Goal: Information Seeking & Learning: Learn about a topic

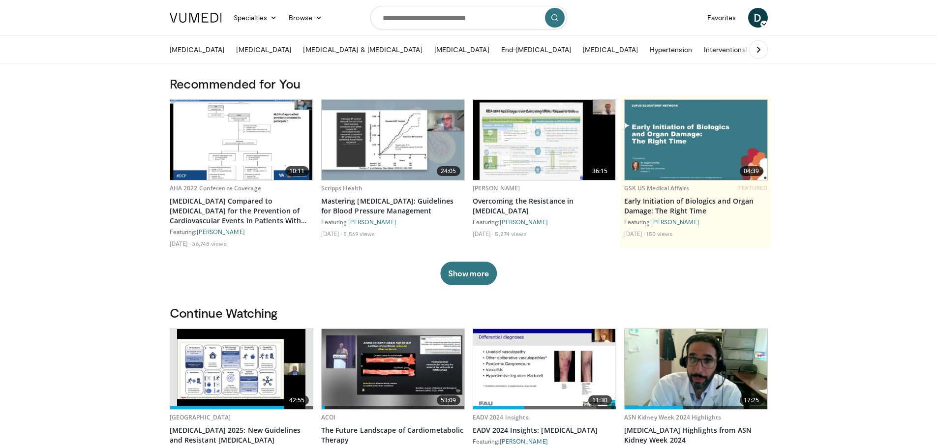
click at [436, 136] on img at bounding box center [393, 140] width 143 height 80
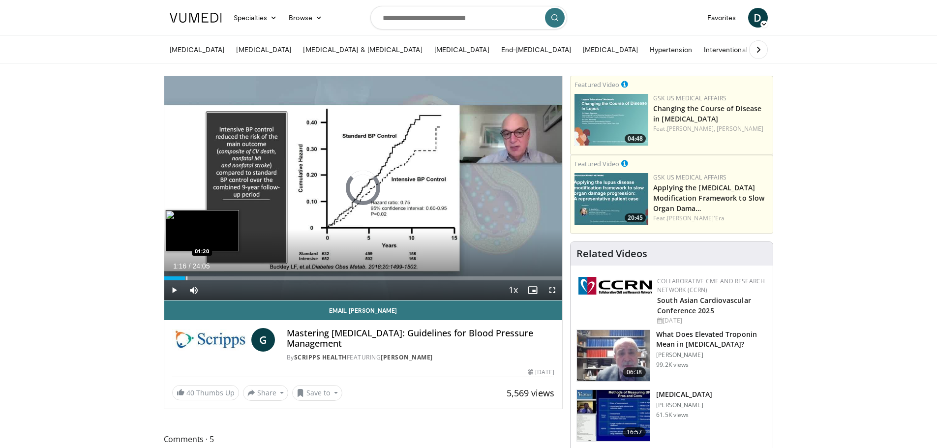
click at [185, 276] on div "Loaded : 4.11% 00:11 01:20" at bounding box center [363, 278] width 398 height 4
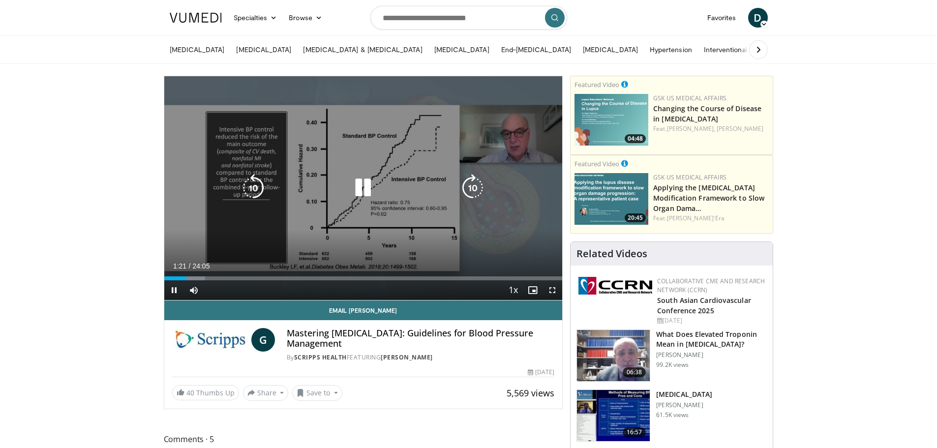
click at [358, 190] on icon "Video Player" at bounding box center [363, 188] width 28 height 28
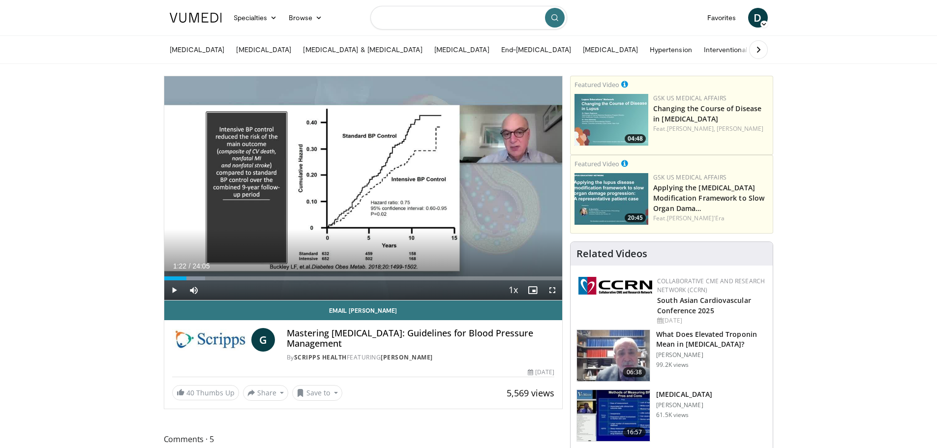
click at [478, 15] on input "Search topics, interventions" at bounding box center [468, 18] width 197 height 24
type input "**********"
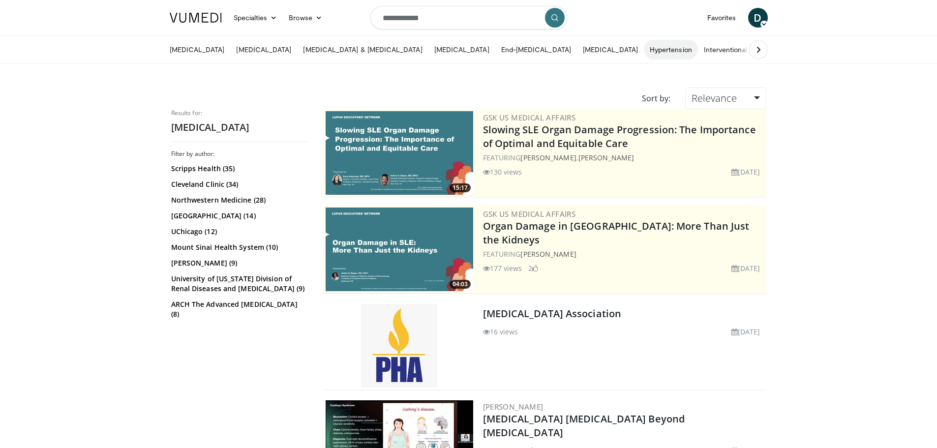
click at [644, 51] on link "Hypertension" at bounding box center [671, 50] width 54 height 20
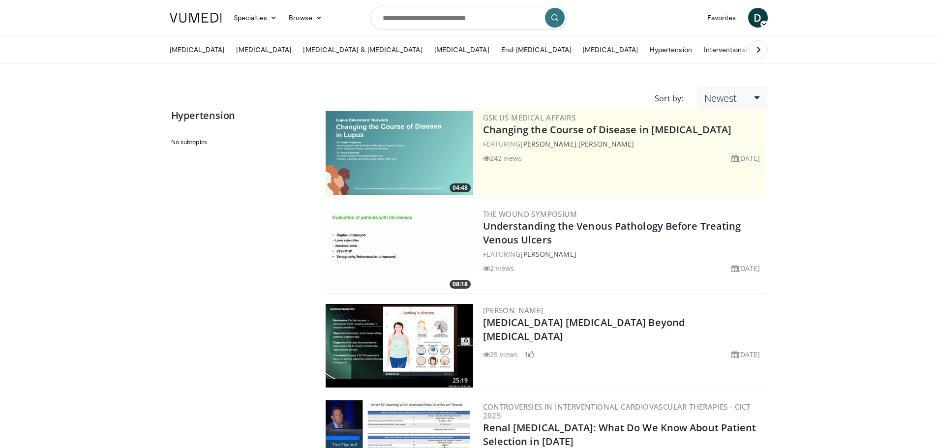
click at [756, 99] on link "Newest" at bounding box center [732, 99] width 68 height 22
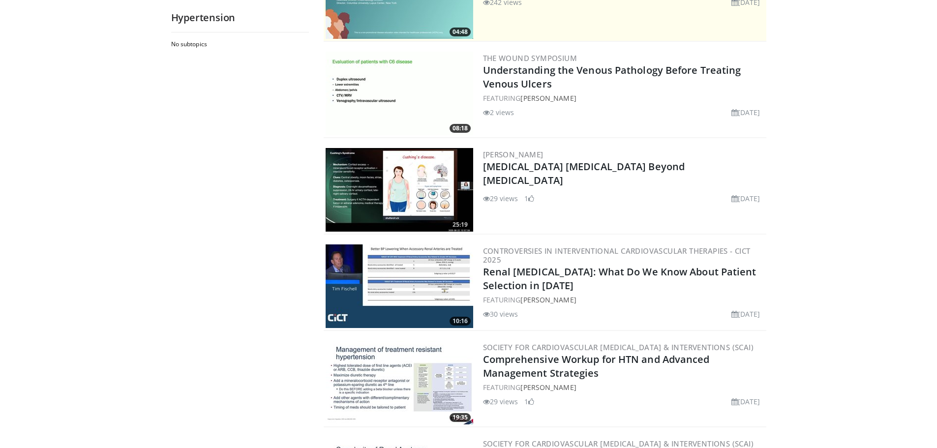
scroll to position [98, 0]
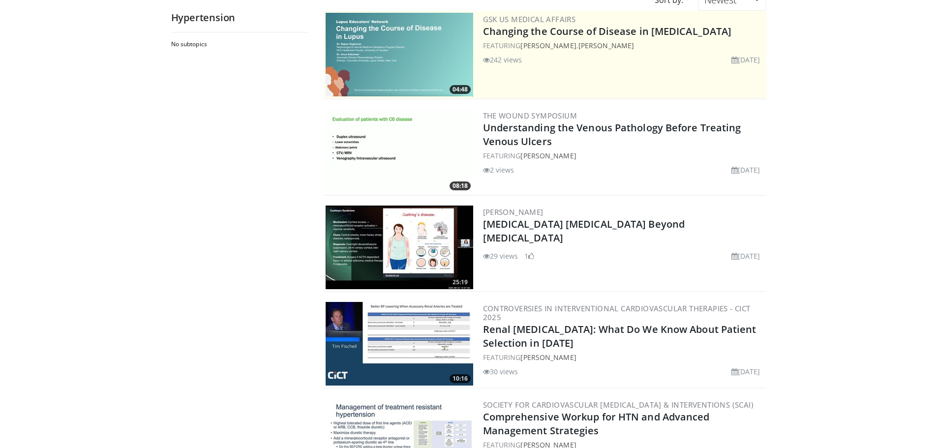
click at [395, 248] on img at bounding box center [400, 248] width 148 height 84
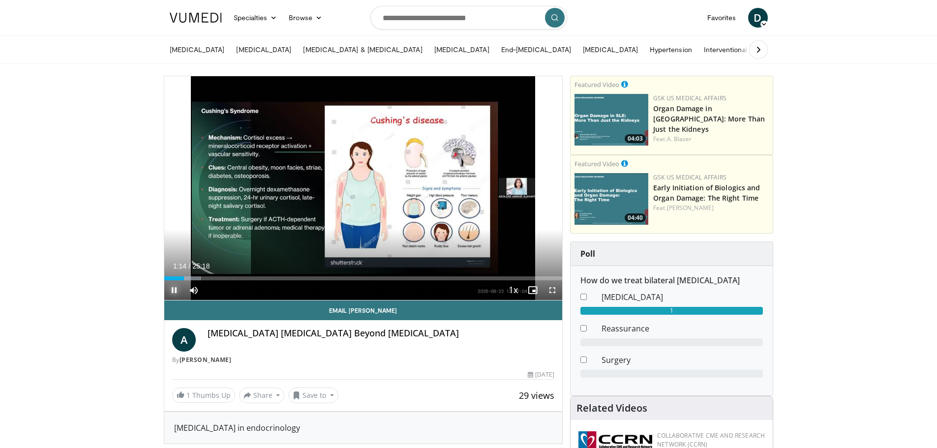
click at [173, 289] on span "Video Player" at bounding box center [174, 290] width 20 height 20
